Goal: Task Accomplishment & Management: Manage account settings

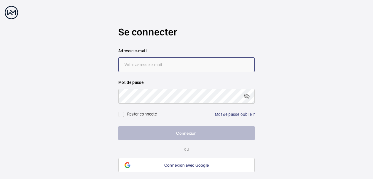
click at [145, 68] on input "email" at bounding box center [186, 64] width 136 height 15
type input "[PERSON_NAME][EMAIL_ADDRESS][DOMAIN_NAME]"
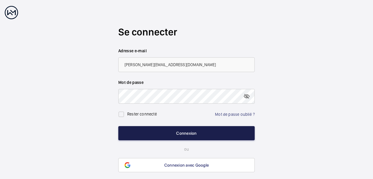
click at [194, 129] on button "Connexion" at bounding box center [186, 133] width 136 height 14
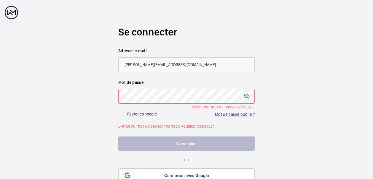
click at [220, 114] on link "Mot de passe oublié ?" at bounding box center [235, 114] width 40 height 5
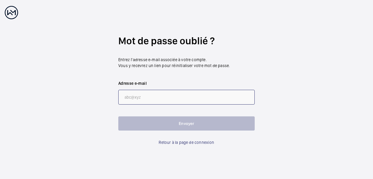
click at [163, 97] on input "email" at bounding box center [186, 97] width 136 height 15
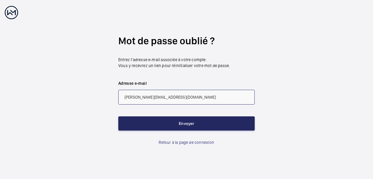
type input "[PERSON_NAME][EMAIL_ADDRESS][DOMAIN_NAME]"
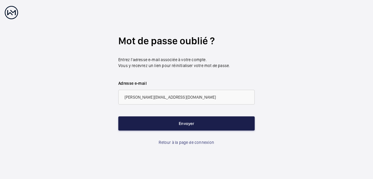
click at [183, 122] on button "Envoyer" at bounding box center [186, 124] width 136 height 14
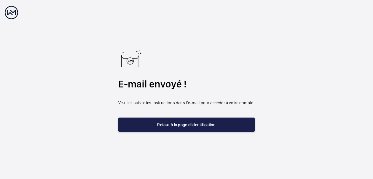
click at [185, 125] on button "Retour à la page d'identification" at bounding box center [186, 125] width 136 height 14
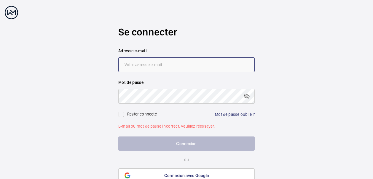
click at [148, 65] on input "email" at bounding box center [186, 64] width 136 height 15
type input "[PERSON_NAME][EMAIL_ADDRESS][DOMAIN_NAME]"
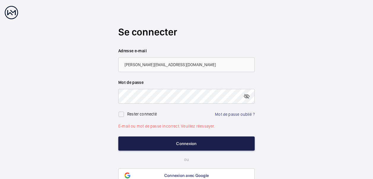
click at [177, 142] on button "Connexion" at bounding box center [186, 144] width 136 height 14
click at [182, 143] on button "Connexion" at bounding box center [186, 144] width 136 height 14
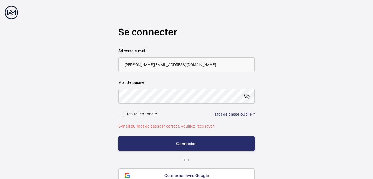
click at [243, 97] on mat-icon at bounding box center [246, 96] width 7 height 7
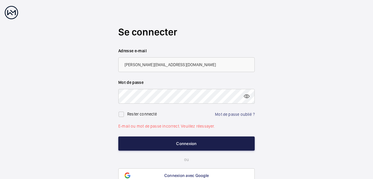
click at [181, 143] on button "Connexion" at bounding box center [186, 144] width 136 height 14
click at [191, 143] on button "Connexion" at bounding box center [186, 144] width 136 height 14
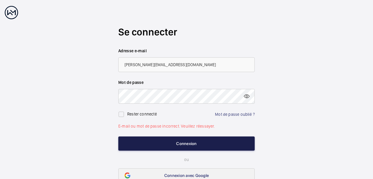
click at [193, 144] on button "Connexion" at bounding box center [186, 144] width 136 height 14
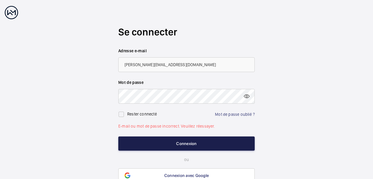
click at [193, 142] on button "Connexion" at bounding box center [186, 144] width 136 height 14
click at [194, 142] on button "Connexion" at bounding box center [186, 144] width 136 height 14
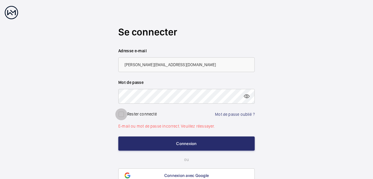
click at [121, 115] on input "checkbox" at bounding box center [121, 115] width 12 height 12
checkbox input "true"
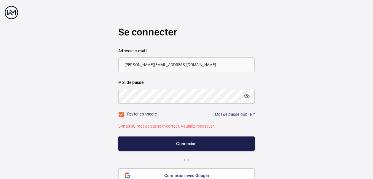
click at [187, 142] on button "Connexion" at bounding box center [186, 144] width 136 height 14
click at [188, 142] on button "Connexion" at bounding box center [186, 144] width 136 height 14
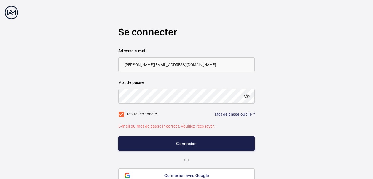
click at [188, 142] on button "Connexion" at bounding box center [186, 144] width 136 height 14
click at [197, 147] on button "Connexion" at bounding box center [186, 144] width 136 height 14
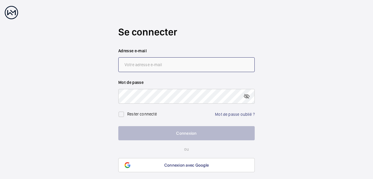
click at [178, 69] on input "email" at bounding box center [186, 64] width 136 height 15
type input "[PERSON_NAME][EMAIL_ADDRESS][DOMAIN_NAME]"
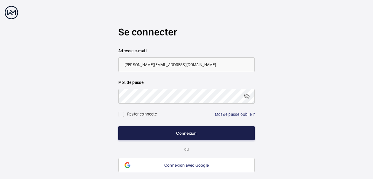
click at [192, 131] on button "Connexion" at bounding box center [186, 133] width 136 height 14
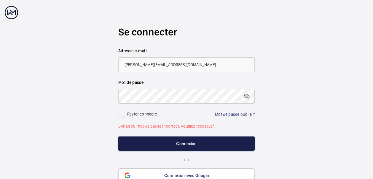
click at [195, 142] on button "Connexion" at bounding box center [186, 144] width 136 height 14
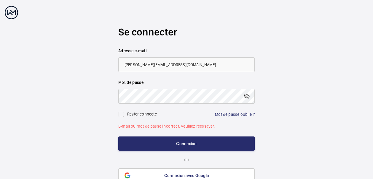
click at [245, 96] on mat-icon at bounding box center [246, 96] width 7 height 7
click at [236, 115] on link "Mot de passe oublié ?" at bounding box center [235, 114] width 40 height 5
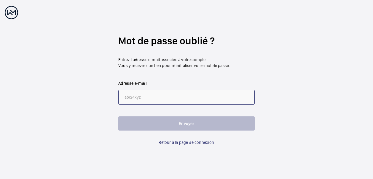
click at [177, 93] on input "email" at bounding box center [186, 97] width 136 height 15
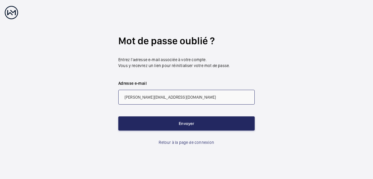
type input "[PERSON_NAME][EMAIL_ADDRESS][DOMAIN_NAME]"
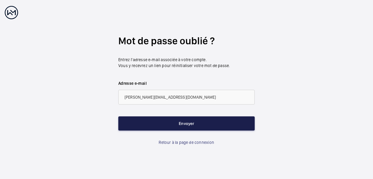
click at [195, 123] on button "Envoyer" at bounding box center [186, 124] width 136 height 14
